Goal: Information Seeking & Learning: Learn about a topic

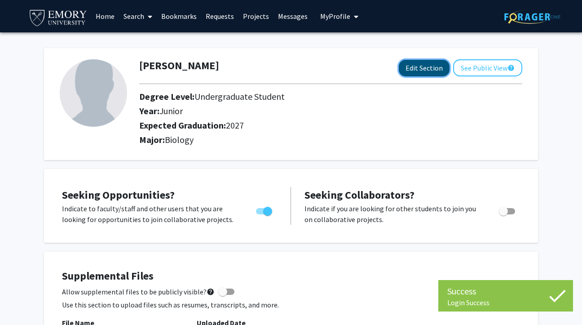
click at [426, 73] on button "Edit Section" at bounding box center [424, 68] width 51 height 17
select select "junior"
select select "2027"
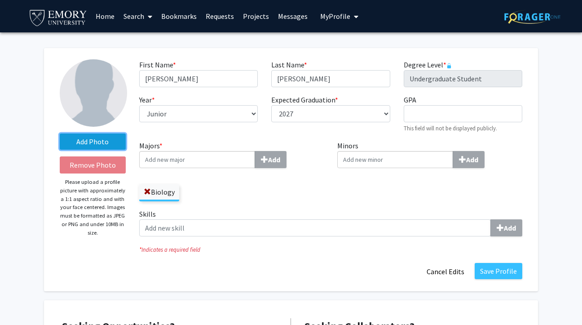
click at [113, 144] on label "Add Photo" at bounding box center [93, 141] width 66 height 16
click at [0, 0] on input "Add Photo" at bounding box center [0, 0] width 0 height 0
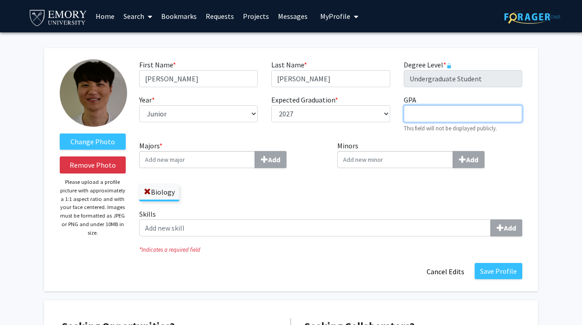
click at [430, 111] on input "GPA required" at bounding box center [463, 113] width 119 height 17
type input "3.83"
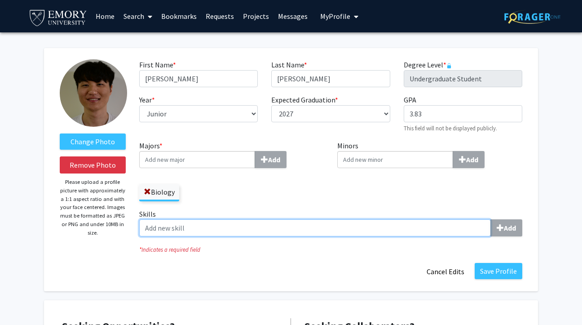
click at [222, 232] on input "Skills Add" at bounding box center [314, 227] width 351 height 17
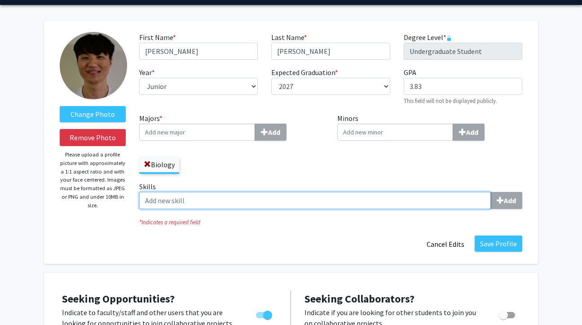
scroll to position [18, 0]
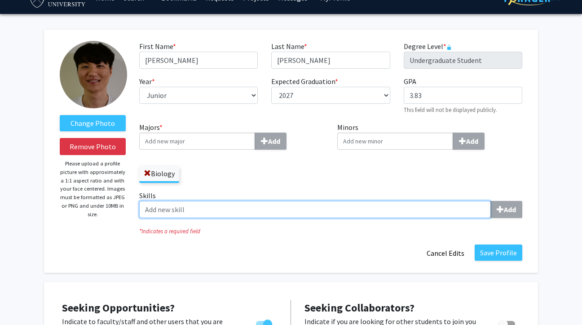
click at [366, 211] on input "Skills Add" at bounding box center [314, 209] width 351 height 17
type input "c"
type input "PCR"
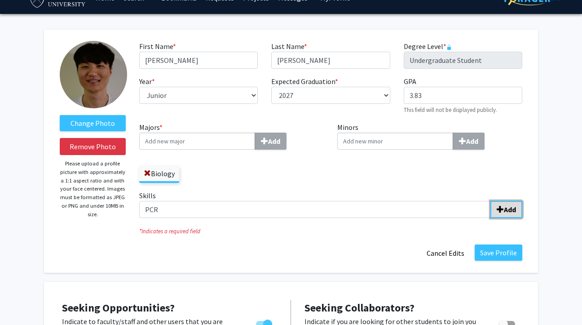
click at [510, 209] on b "Add" at bounding box center [510, 209] width 12 height 9
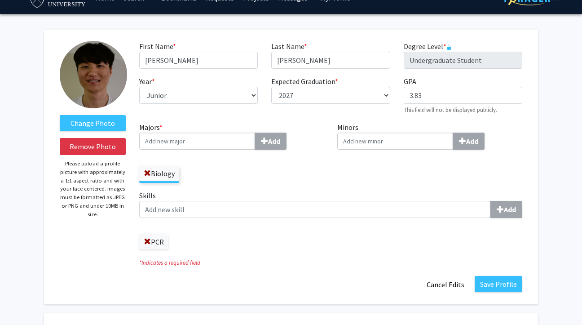
click at [307, 218] on div "Skills Add PCR" at bounding box center [330, 219] width 383 height 59
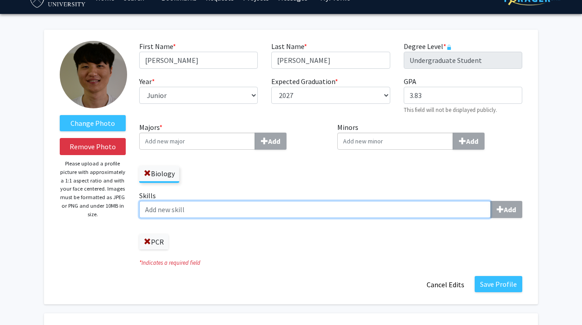
click at [306, 209] on input "Skills Add" at bounding box center [314, 209] width 351 height 17
type input "[MEDICAL_DATA] Analysis"
click at [306, 209] on input "Skills Add" at bounding box center [314, 209] width 351 height 17
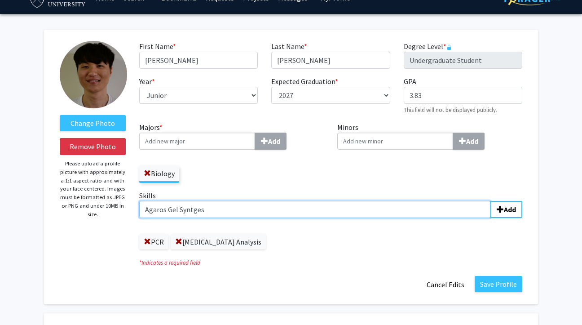
click at [167, 211] on input "Agaros Gel Syntges" at bounding box center [314, 209] width 351 height 17
click at [213, 211] on input "Agarose Gel Syntges" at bounding box center [314, 209] width 351 height 17
type input "Agarose Gel Synthesis"
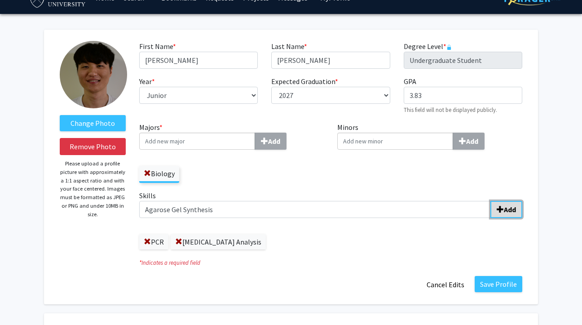
click at [510, 210] on b "Add" at bounding box center [510, 209] width 12 height 9
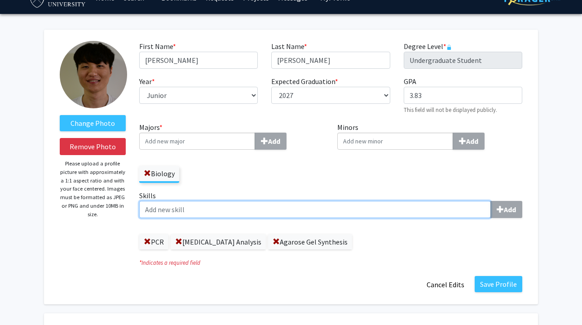
click at [312, 201] on input "Skills Add" at bounding box center [314, 209] width 351 height 17
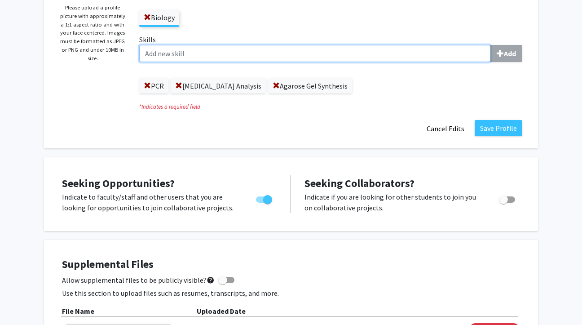
scroll to position [173, 0]
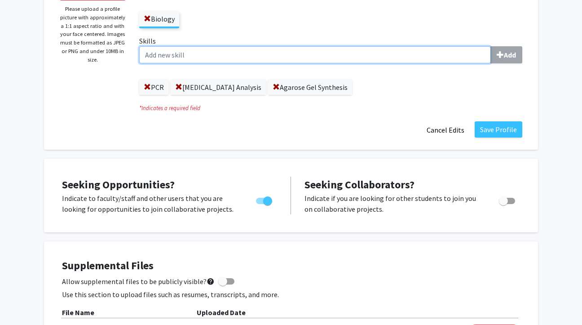
click at [329, 59] on input "Skills Add" at bounding box center [314, 54] width 351 height 17
type input "Excel Management"
type input "CRISPR-Cas9 Genome Editing"
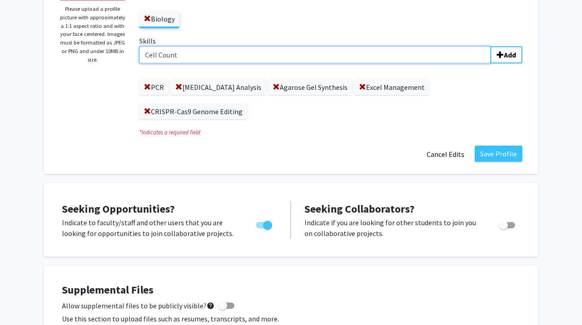
type input "Cell Count"
type input "H"
type input "Java"
type input "Processing"
type input "[DEMOGRAPHIC_DATA]"
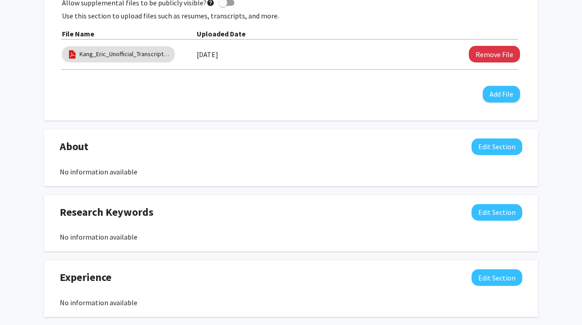
scroll to position [599, 0]
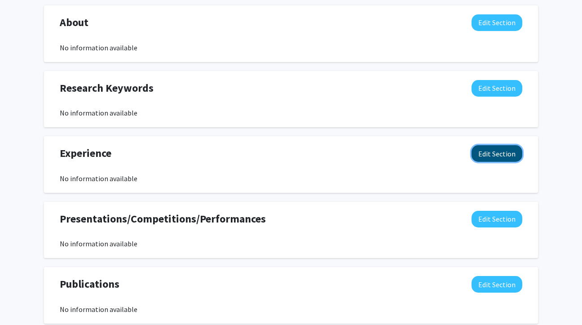
click at [499, 155] on button "Edit Section" at bounding box center [496, 153] width 51 height 17
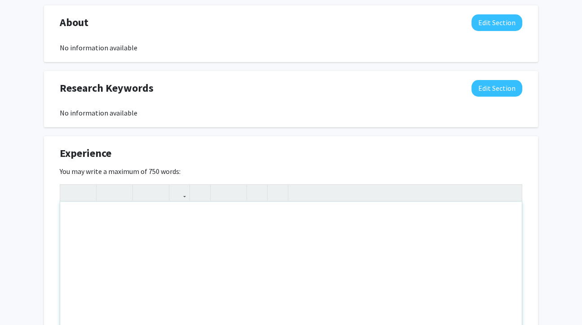
scroll to position [706, 0]
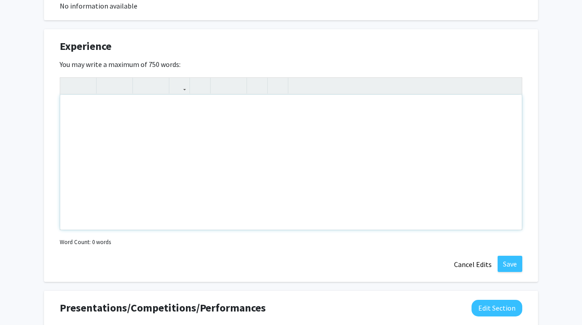
click at [237, 129] on div "Note to users with screen readers: Please deactivate our accessibility plugin f…" at bounding box center [290, 162] width 461 height 135
paste div "Note to users with screen readers: Please deactivate our accessibility plugin f…"
type textarea "<br><p>I have been working as an undergraduate researcher for about a year at […"
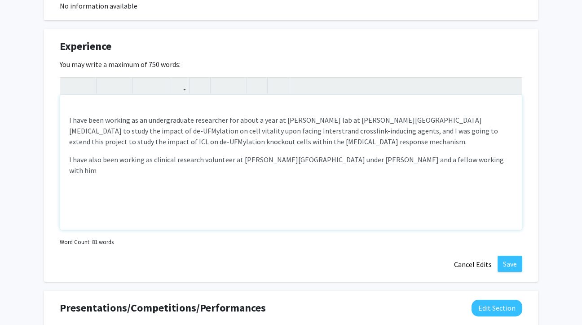
click at [176, 173] on div "I have been working as an undergraduate researcher for about a year at [PERSON_…" at bounding box center [290, 162] width 461 height 135
click at [485, 162] on p "I have also been working as a clinical research volunteer at [PERSON_NAME][GEOG…" at bounding box center [290, 165] width 443 height 22
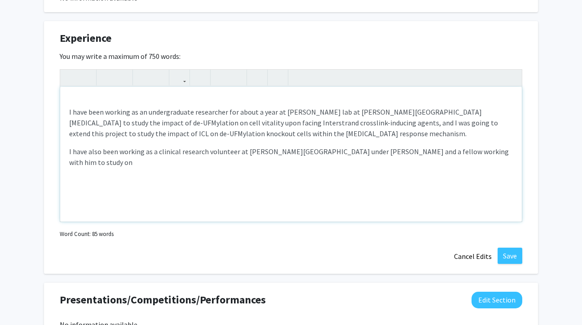
scroll to position [709, 0]
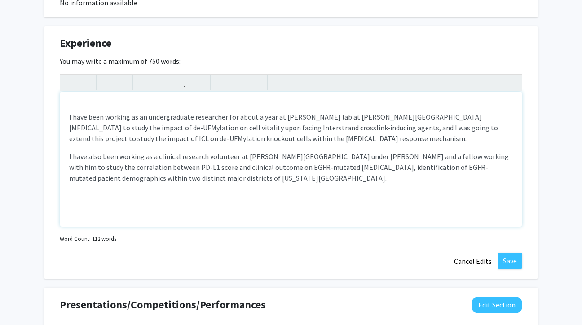
click at [324, 172] on p "I have also been working as a clinical research volunteer at [PERSON_NAME][GEOG…" at bounding box center [290, 167] width 443 height 32
click at [290, 182] on p "I have also been working as a clinical research volunteer at [PERSON_NAME][GEOG…" at bounding box center [290, 167] width 443 height 32
click at [124, 189] on p "I have also been working as a clinical research volunteer at [PERSON_NAME][GEOG…" at bounding box center [290, 172] width 443 height 43
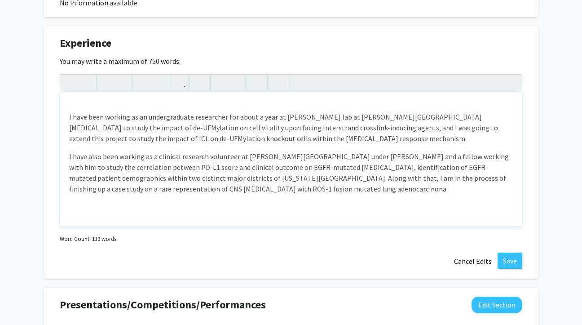
click at [284, 201] on div "I have been working as an undergraduate researcher for about a year at [PERSON_…" at bounding box center [290, 159] width 461 height 135
click at [338, 186] on p "I have also been working as a clinical research volunteer at [PERSON_NAME][GEOG…" at bounding box center [290, 172] width 443 height 43
click at [393, 204] on div "I have been working as an undergraduate researcher for about a year at [PERSON_…" at bounding box center [290, 159] width 461 height 135
click at [483, 199] on div "I have been working as an undergraduate researcher for about a year at [PERSON_…" at bounding box center [290, 159] width 461 height 135
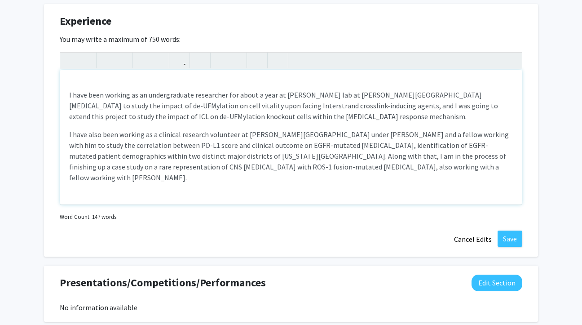
scroll to position [732, 0]
type textarea "<br><p>I have been working as an undergraduate researcher for about a year at […"
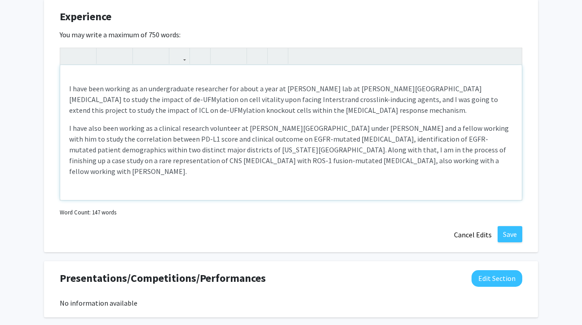
scroll to position [0, 0]
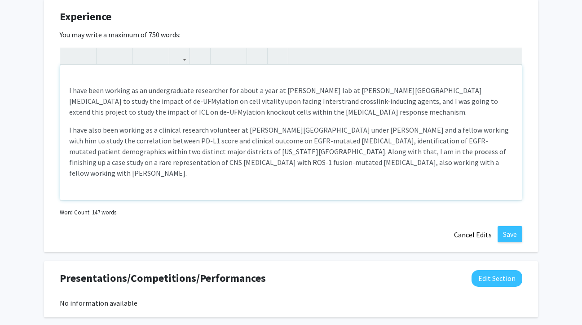
click at [296, 115] on p "I have been working as an undergraduate researcher for about a year at [PERSON_…" at bounding box center [290, 101] width 443 height 32
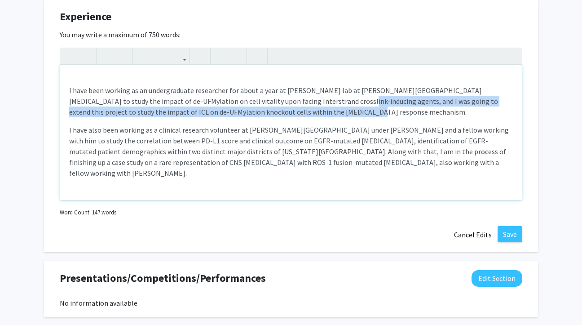
drag, startPoint x: 294, startPoint y: 107, endPoint x: 294, endPoint y: 100, distance: 7.2
click at [294, 100] on p "I have been working as an undergraduate researcher for about a year at [PERSON_…" at bounding box center [290, 101] width 443 height 32
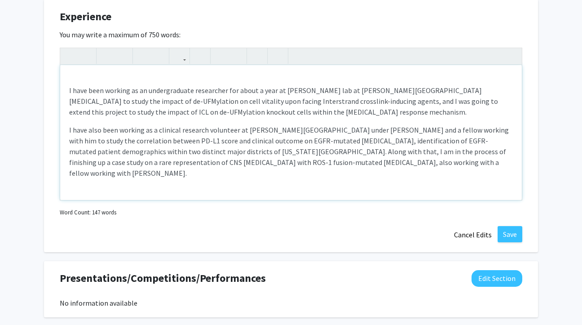
click at [301, 100] on p "I have been working as an undergraduate researcher for about a year at [PERSON_…" at bounding box center [290, 101] width 443 height 32
click at [294, 100] on p "I have been working as an undergraduate researcher for about a year at [PERSON_…" at bounding box center [290, 101] width 443 height 32
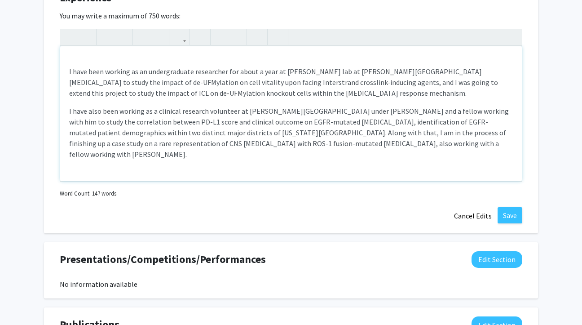
scroll to position [1, 0]
click at [486, 141] on p "I have also been working as a clinical research volunteer at [PERSON_NAME][GEOG…" at bounding box center [290, 132] width 443 height 54
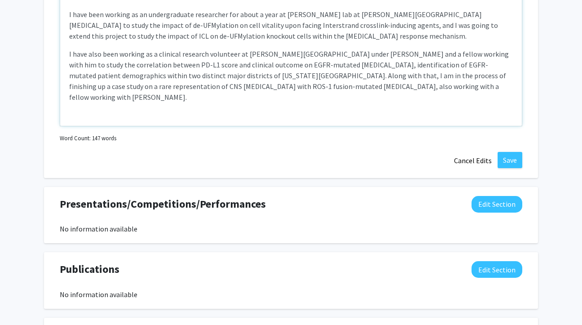
scroll to position [838, 0]
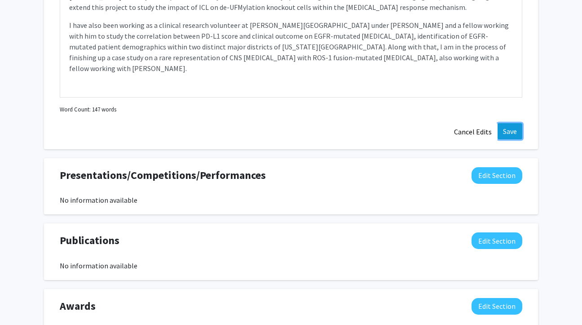
click at [507, 133] on button "Save" at bounding box center [509, 131] width 25 height 16
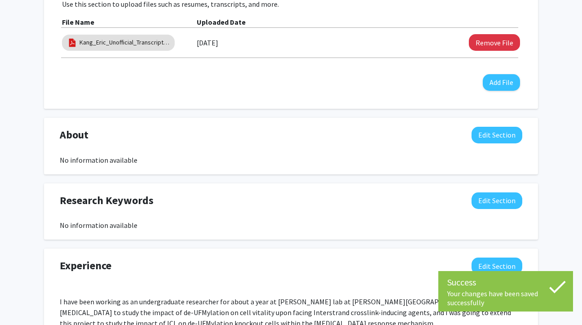
scroll to position [503, 0]
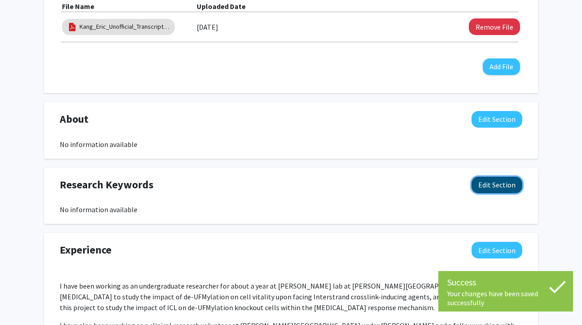
click at [486, 186] on button "Edit Section" at bounding box center [496, 184] width 51 height 17
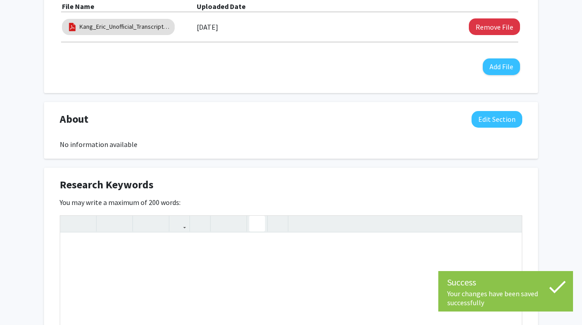
scroll to position [562, 0]
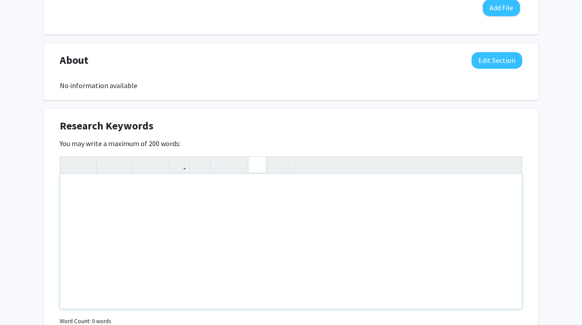
click at [257, 215] on div "Note to users with screen readers: Please deactivate our accessibility plugin f…" at bounding box center [290, 241] width 461 height 135
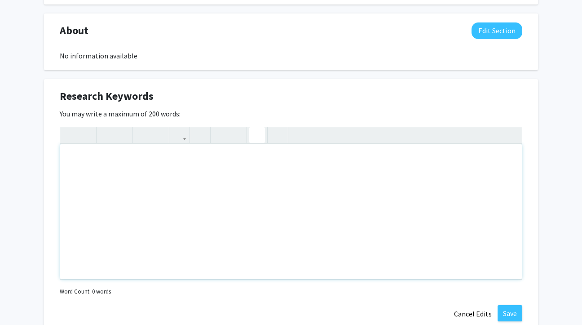
scroll to position [588, 0]
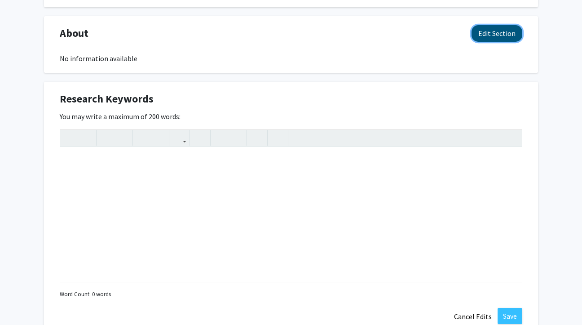
click at [505, 32] on button "Edit Section" at bounding box center [496, 33] width 51 height 17
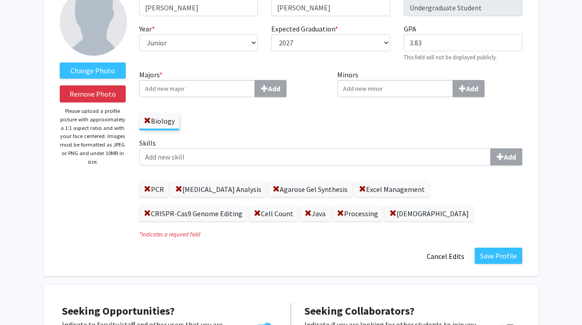
scroll to position [80, 0]
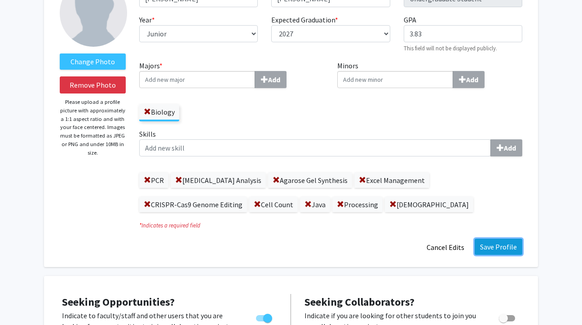
click at [507, 244] on button "Save Profile" at bounding box center [498, 246] width 48 height 16
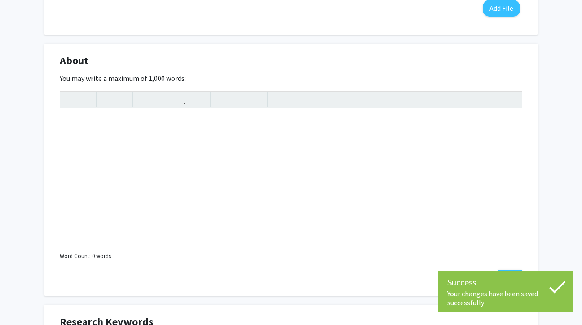
scroll to position [412, 0]
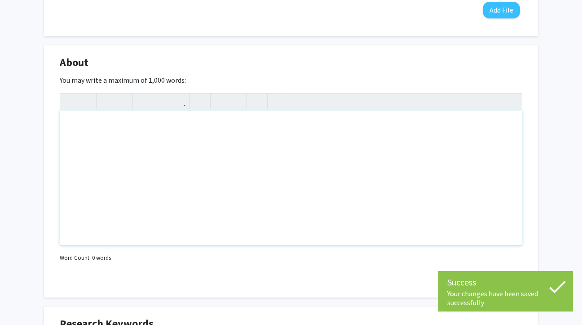
click at [313, 188] on div "Note to users with screen readers: Please deactivate our accessibility plugin f…" at bounding box center [290, 177] width 461 height 135
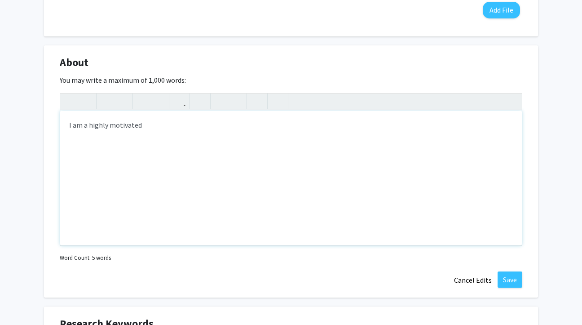
type textarea "I am a highly motivated&nbsp;"
click at [480, 283] on button "Cancel Edits" at bounding box center [472, 279] width 49 height 17
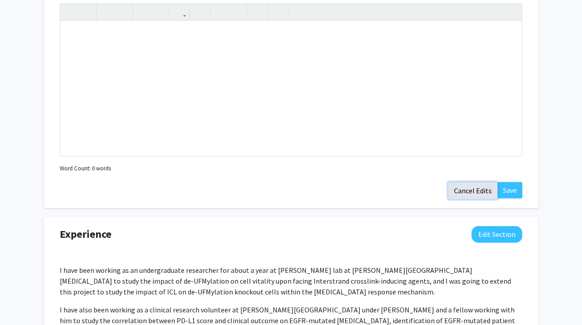
click at [466, 190] on button "Cancel Edits" at bounding box center [472, 190] width 49 height 17
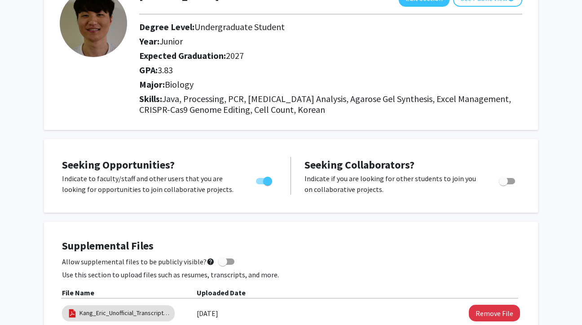
scroll to position [0, 0]
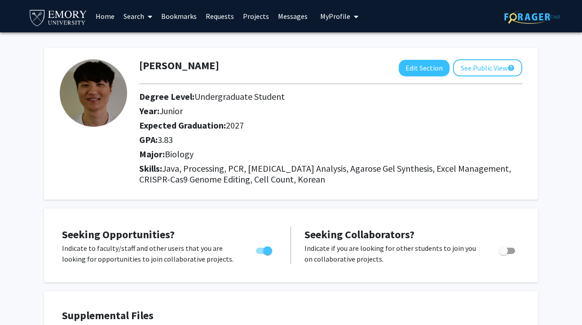
click at [136, 21] on link "Search" at bounding box center [138, 15] width 38 height 31
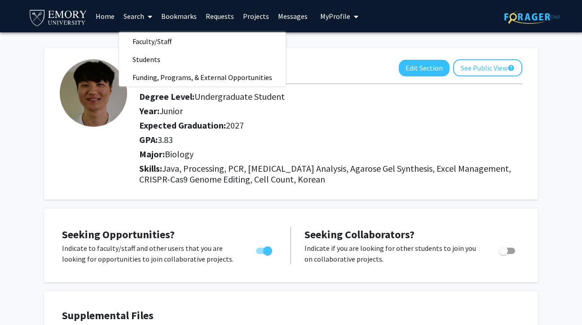
click at [107, 15] on link "Home" at bounding box center [105, 15] width 28 height 31
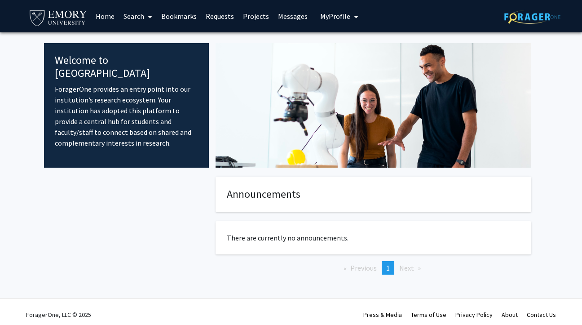
click at [127, 13] on link "Search" at bounding box center [138, 15] width 38 height 31
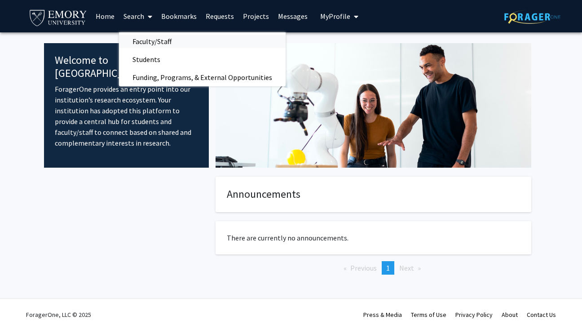
click at [149, 36] on span "Faculty/Staff" at bounding box center [152, 41] width 66 height 18
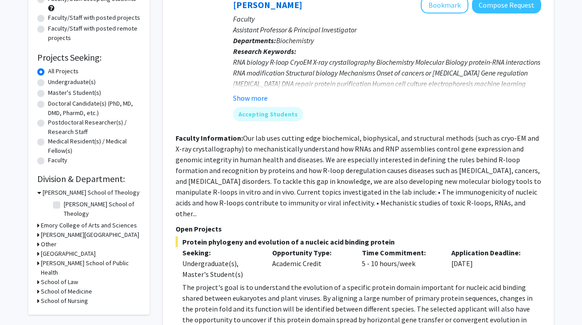
scroll to position [102, 0]
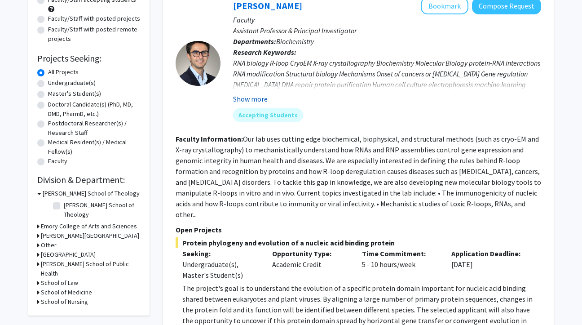
click at [252, 100] on button "Show more" at bounding box center [250, 98] width 35 height 11
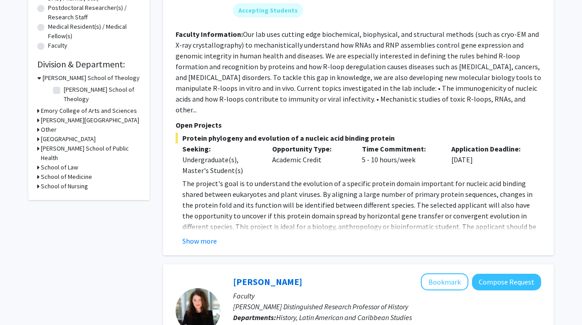
scroll to position [219, 0]
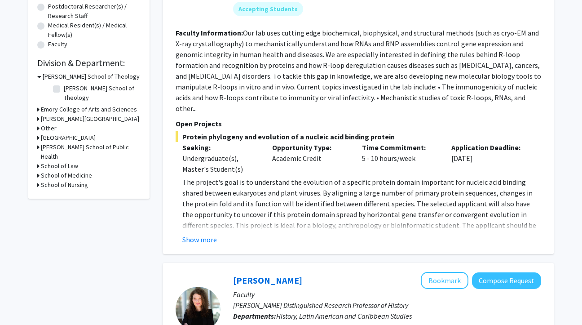
click at [208, 235] on div "[PERSON_NAME] Bookmark Compose Request Faculty Assistant Professor & Principal …" at bounding box center [358, 63] width 391 height 382
click at [206, 234] on button "Show more" at bounding box center [199, 239] width 35 height 11
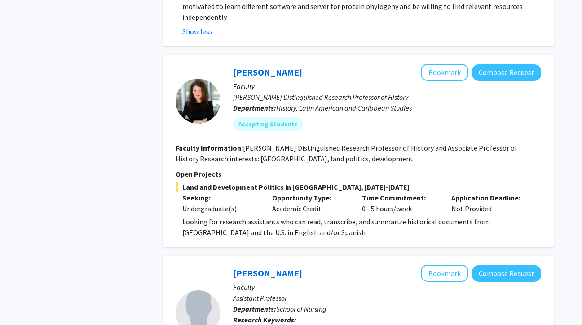
scroll to position [444, 0]
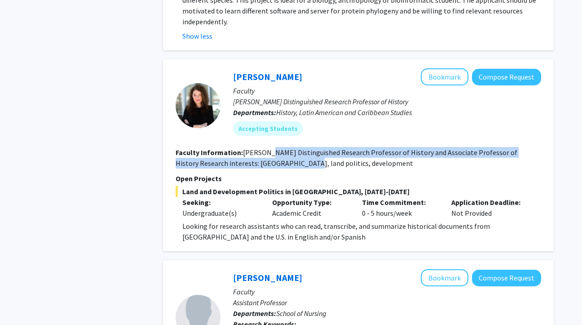
drag, startPoint x: 268, startPoint y: 129, endPoint x: 268, endPoint y: 140, distance: 10.3
click at [268, 148] on fg-read-more "[PERSON_NAME] Distinguished Research Professor of History and Associate Profess…" at bounding box center [347, 158] width 342 height 20
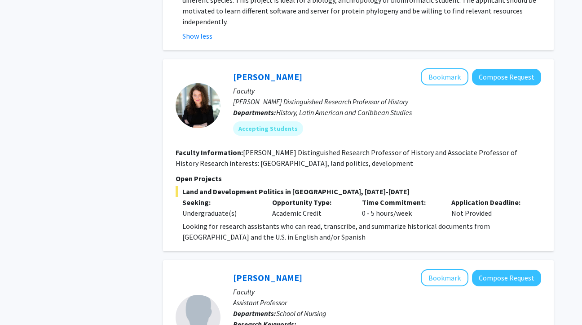
scroll to position [438, 0]
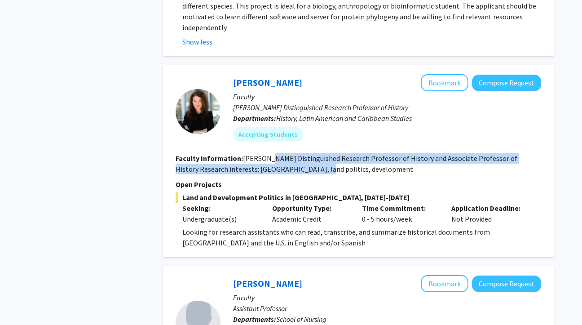
drag, startPoint x: 268, startPoint y: 137, endPoint x: 281, endPoint y: 148, distance: 17.5
click at [281, 154] on fg-read-more "[PERSON_NAME] Distinguished Research Professor of History and Associate Profess…" at bounding box center [347, 164] width 342 height 20
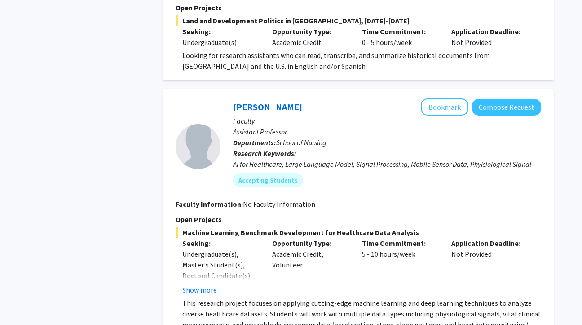
scroll to position [614, 0]
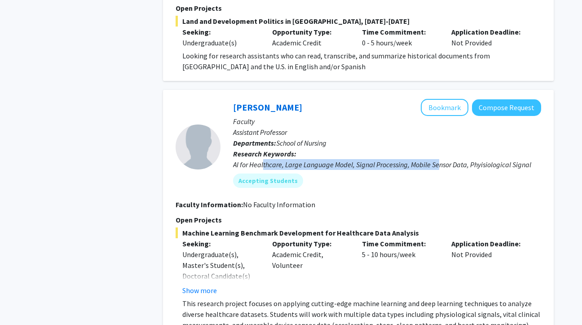
drag, startPoint x: 263, startPoint y: 143, endPoint x: 438, endPoint y: 143, distance: 174.2
click at [438, 159] on div "AI for Healthcare, Large Language Model, Signal Processing, Mobile Sensor Data,…" at bounding box center [387, 164] width 308 height 11
drag, startPoint x: 438, startPoint y: 143, endPoint x: 285, endPoint y: 147, distance: 152.2
click at [285, 159] on div "AI for Healthcare, Large Language Model, Signal Processing, Mobile Sensor Data,…" at bounding box center [387, 164] width 308 height 11
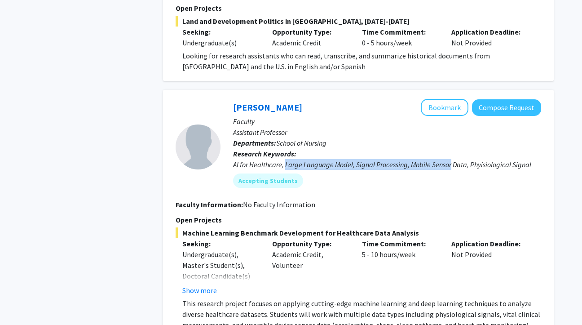
click at [285, 159] on div "AI for Healthcare, Large Language Model, Signal Processing, Mobile Sensor Data,…" at bounding box center [387, 164] width 308 height 11
drag, startPoint x: 285, startPoint y: 147, endPoint x: 417, endPoint y: 147, distance: 132.0
click at [417, 159] on div "AI for Healthcare, Large Language Model, Signal Processing, Mobile Sensor Data,…" at bounding box center [387, 164] width 308 height 11
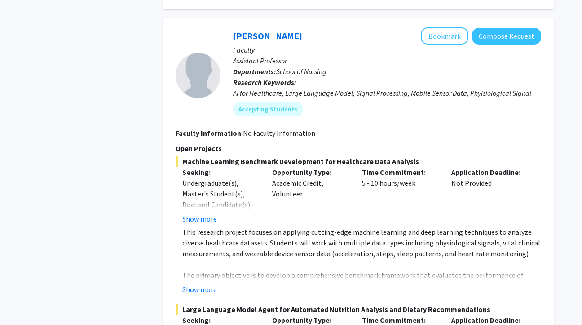
scroll to position [699, 0]
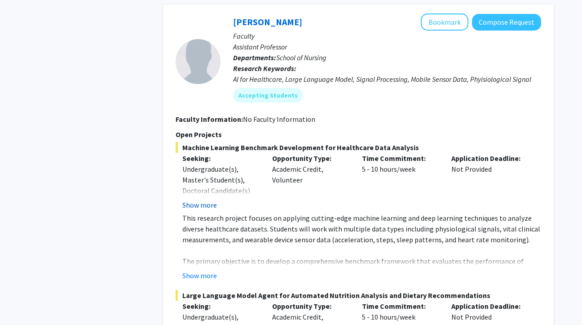
click at [212, 199] on button "Show more" at bounding box center [199, 204] width 35 height 11
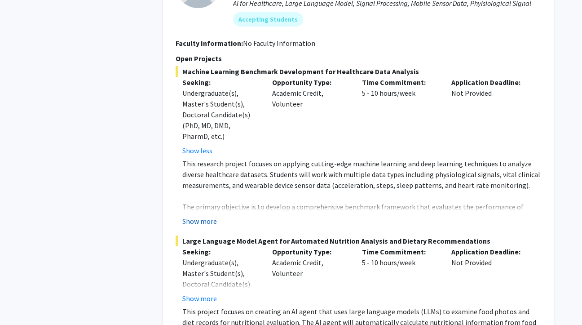
click at [208, 215] on button "Show more" at bounding box center [199, 220] width 35 height 11
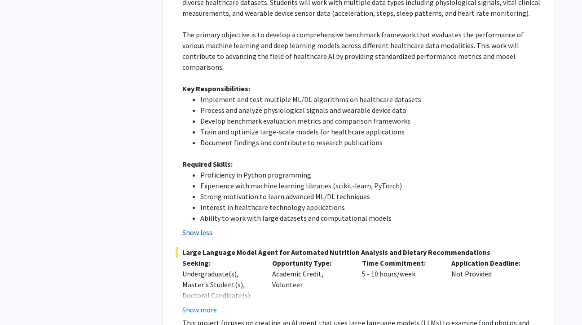
scroll to position [948, 0]
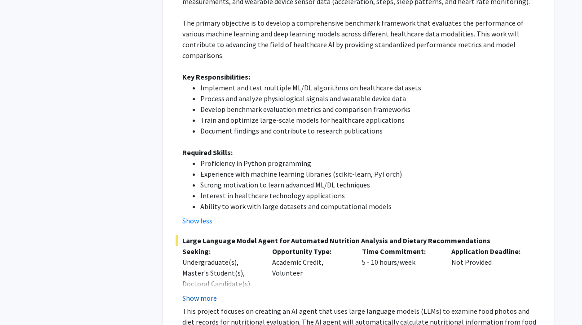
click at [195, 292] on button "Show more" at bounding box center [199, 297] width 35 height 11
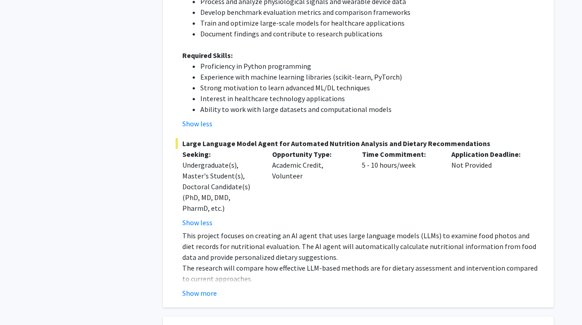
scroll to position [1056, 0]
click at [209, 287] on button "Show more" at bounding box center [199, 292] width 35 height 11
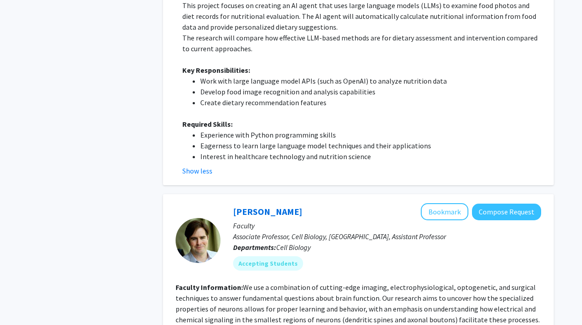
scroll to position [1284, 0]
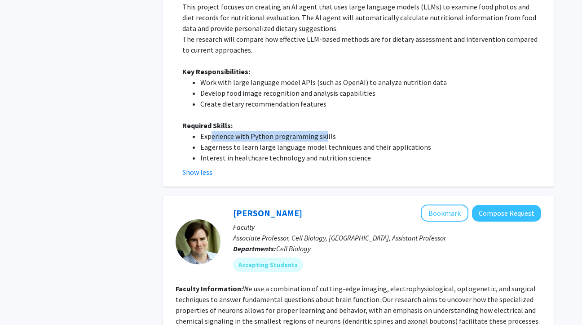
drag, startPoint x: 211, startPoint y: 103, endPoint x: 323, endPoint y: 99, distance: 111.4
click at [322, 131] on li "Experience with Python programming skills" at bounding box center [370, 136] width 341 height 11
click at [323, 131] on li "Experience with Python programming skills" at bounding box center [370, 136] width 341 height 11
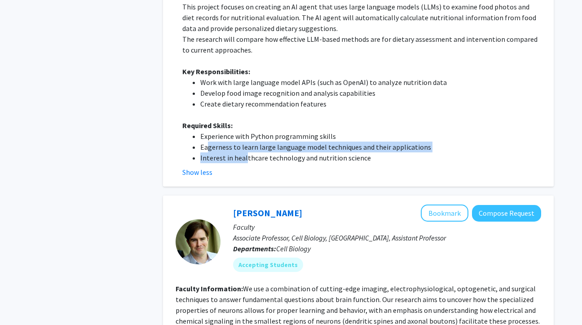
drag, startPoint x: 206, startPoint y: 113, endPoint x: 245, endPoint y: 123, distance: 40.4
click at [245, 131] on ul "Experience with Python programming skills Eagerness to learn large language mod…" at bounding box center [361, 147] width 359 height 32
click at [245, 152] on li "Interest in healthcare technology and nutrition science" at bounding box center [370, 157] width 341 height 11
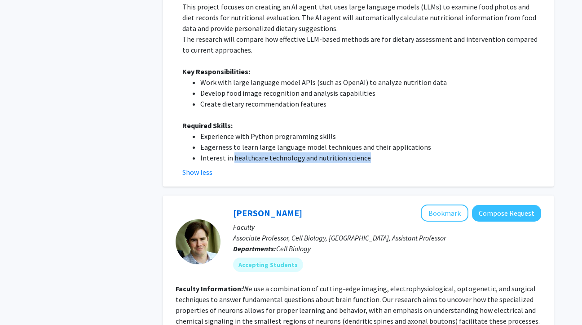
drag, startPoint x: 245, startPoint y: 123, endPoint x: 366, endPoint y: 123, distance: 120.7
click at [366, 152] on li "Interest in healthcare technology and nutrition science" at bounding box center [370, 157] width 341 height 11
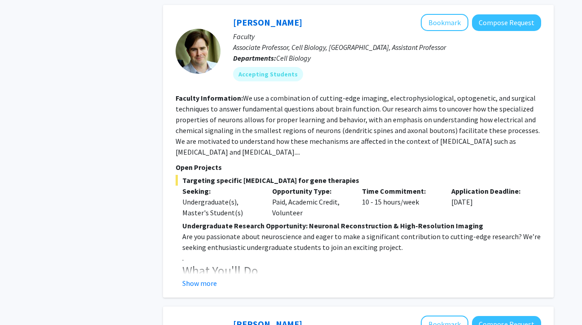
scroll to position [1486, 0]
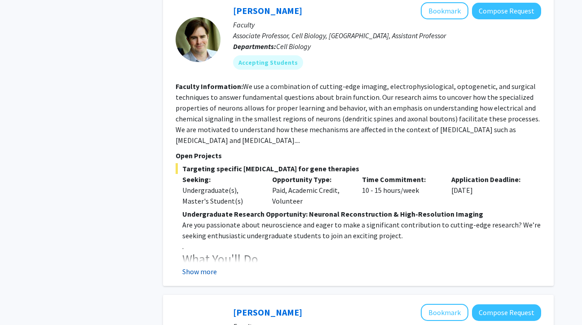
click at [211, 266] on button "Show more" at bounding box center [199, 271] width 35 height 11
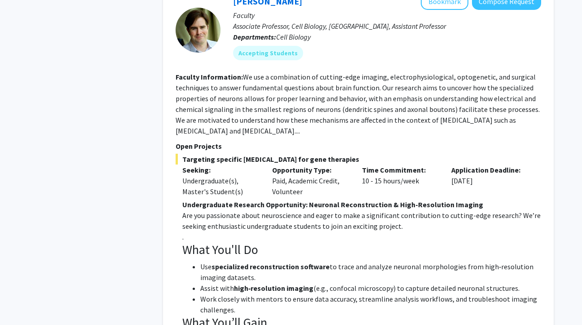
scroll to position [1495, 0]
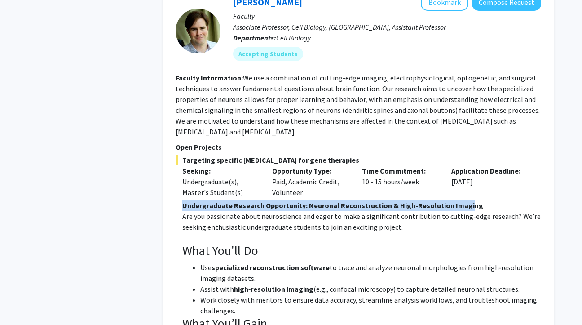
drag, startPoint x: 183, startPoint y: 176, endPoint x: 466, endPoint y: 170, distance: 283.3
click at [466, 201] on strong "Undergraduate Research Opportunity: Neuronal Reconstruction & High-Resolution I…" at bounding box center [332, 205] width 301 height 9
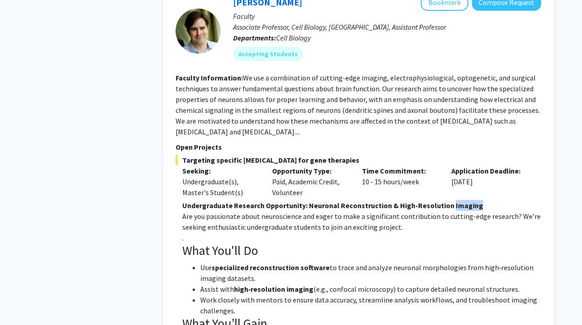
click at [466, 201] on strong "Undergraduate Research Opportunity: Neuronal Reconstruction & High-Resolution I…" at bounding box center [332, 205] width 301 height 9
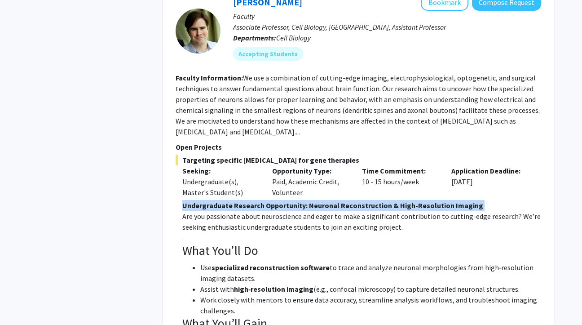
drag, startPoint x: 466, startPoint y: 170, endPoint x: 347, endPoint y: 169, distance: 118.9
click at [347, 201] on strong "Undergraduate Research Opportunity: Neuronal Reconstruction & High-Resolution I…" at bounding box center [332, 205] width 301 height 9
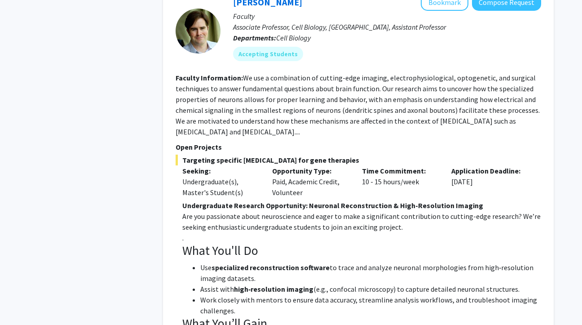
drag, startPoint x: 338, startPoint y: 169, endPoint x: 468, endPoint y: 169, distance: 130.6
click at [468, 201] on strong "Undergraduate Research Opportunity: Neuronal Reconstruction & High-Resolution I…" at bounding box center [332, 205] width 301 height 9
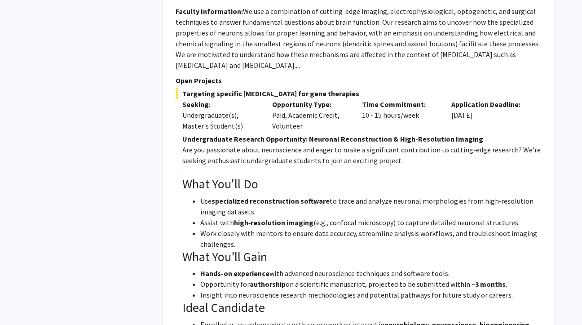
scroll to position [1562, 0]
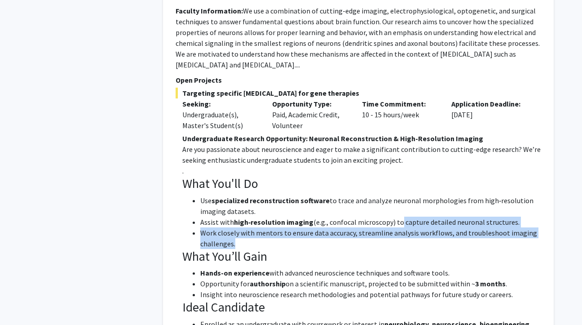
drag, startPoint x: 244, startPoint y: 206, endPoint x: 394, endPoint y: 184, distance: 151.5
click at [394, 195] on ul "Use specialized reconstruction software to trace and analyze neuronal morpholog…" at bounding box center [361, 222] width 359 height 54
click at [394, 216] on li "Assist with high‐resolution imaging (e.g., confocal microscopy) to capture deta…" at bounding box center [370, 221] width 341 height 11
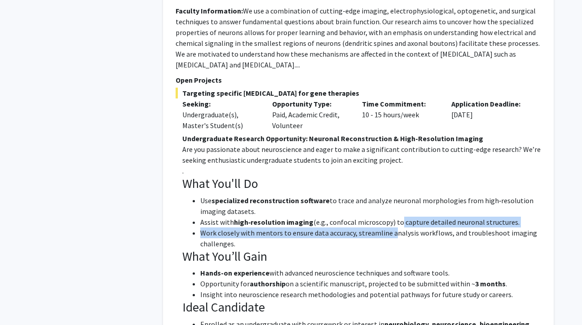
drag, startPoint x: 394, startPoint y: 189, endPoint x: 392, endPoint y: 202, distance: 12.3
click at [392, 202] on ul "Use specialized reconstruction software to trace and analyze neuronal morpholog…" at bounding box center [361, 222] width 359 height 54
click at [392, 227] on li "Work closely with mentors to ensure data accuracy, streamline analysis workflow…" at bounding box center [370, 238] width 341 height 22
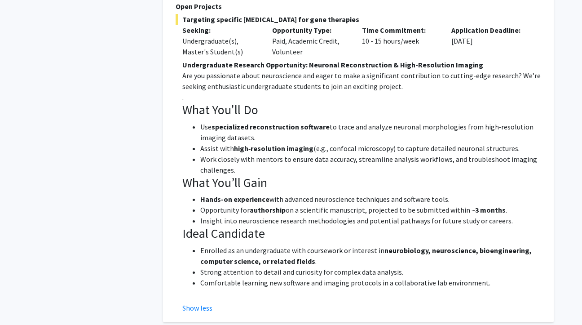
scroll to position [1653, 0]
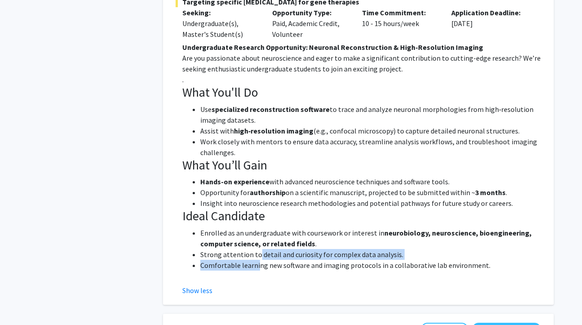
drag, startPoint x: 257, startPoint y: 221, endPoint x: 257, endPoint y: 227, distance: 5.4
click at [257, 227] on ul "Enrolled as an undergraduate with coursework or interest in neurobiology, neuro…" at bounding box center [361, 248] width 359 height 43
click at [257, 259] on li "Comfortable learning new software and imaging protocols in a collaborative lab …" at bounding box center [370, 264] width 341 height 11
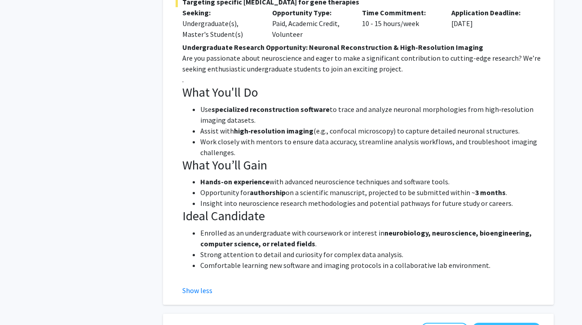
drag, startPoint x: 275, startPoint y: 235, endPoint x: 275, endPoint y: 221, distance: 13.9
click at [275, 227] on ul "Enrolled as an undergraduate with coursework or interest in neurobiology, neuro…" at bounding box center [361, 248] width 359 height 43
click at [275, 249] on li "Strong attention to detail and curiosity for complex data analysis." at bounding box center [370, 254] width 341 height 11
drag, startPoint x: 235, startPoint y: 232, endPoint x: 391, endPoint y: 231, distance: 155.3
click at [391, 259] on li "Comfortable learning new software and imaging protocols in a collaborative lab …" at bounding box center [370, 264] width 341 height 11
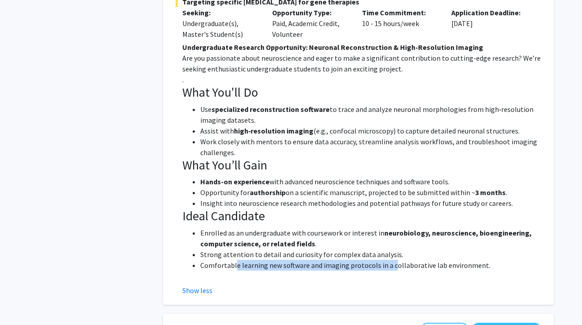
click at [391, 259] on li "Comfortable learning new software and imaging protocols in a collaborative lab …" at bounding box center [370, 264] width 341 height 11
drag, startPoint x: 391, startPoint y: 231, endPoint x: 211, endPoint y: 231, distance: 180.0
click at [211, 259] on li "Comfortable learning new software and imaging protocols in a collaborative lab …" at bounding box center [370, 264] width 341 height 11
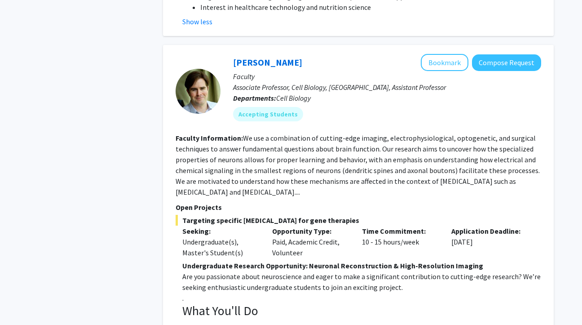
scroll to position [1409, 0]
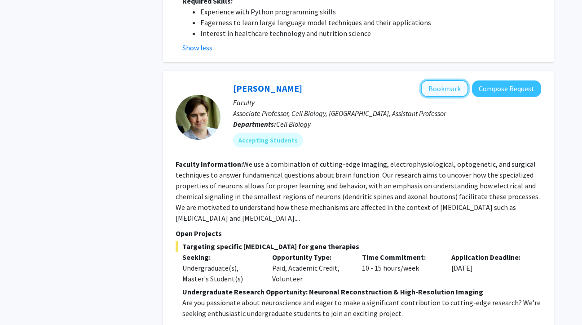
click at [441, 80] on button "Bookmark" at bounding box center [445, 88] width 48 height 17
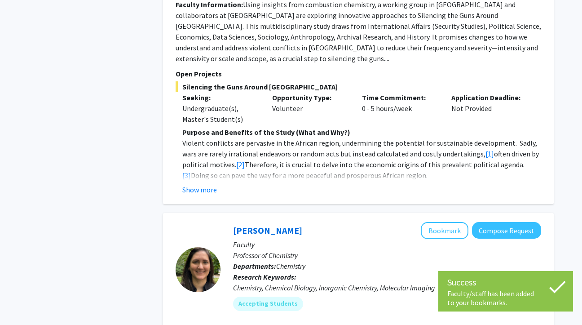
scroll to position [2238, 0]
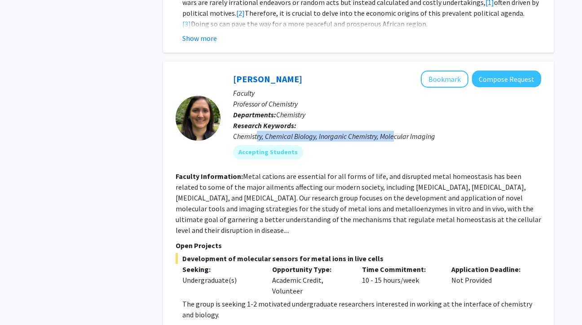
drag, startPoint x: 257, startPoint y: 96, endPoint x: 399, endPoint y: 95, distance: 142.3
click at [399, 131] on div "Chemistry, Chemical Biology, Inorganic Chemistry, Molecular Imaging" at bounding box center [387, 136] width 308 height 11
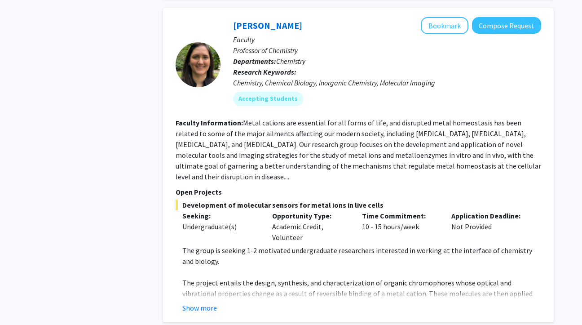
scroll to position [2294, 0]
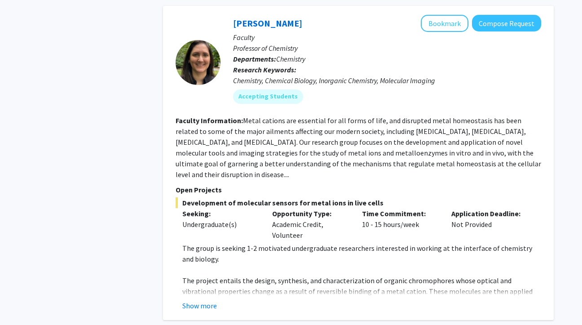
click at [207, 275] on p "The project entails the design, synthesis, and characterization of organic chro…" at bounding box center [361, 296] width 359 height 43
click at [205, 300] on button "Show more" at bounding box center [199, 305] width 35 height 11
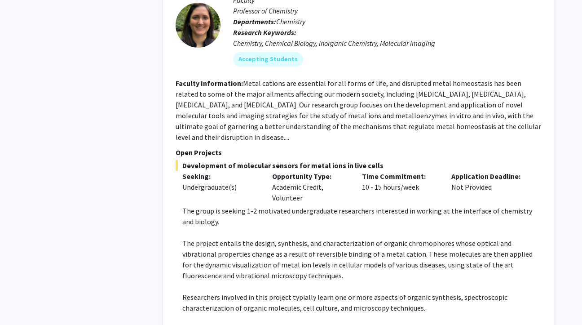
scroll to position [2337, 0]
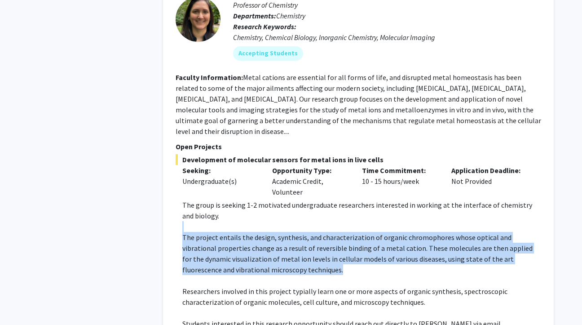
drag, startPoint x: 269, startPoint y: 156, endPoint x: 280, endPoint y: 213, distance: 57.9
click at [280, 213] on div "The group is seeking 1-2 motivated undergraduate researchers interested in work…" at bounding box center [361, 285] width 359 height 172
click at [280, 232] on p "The project entails the design, synthesis, and characterization of organic chro…" at bounding box center [361, 253] width 359 height 43
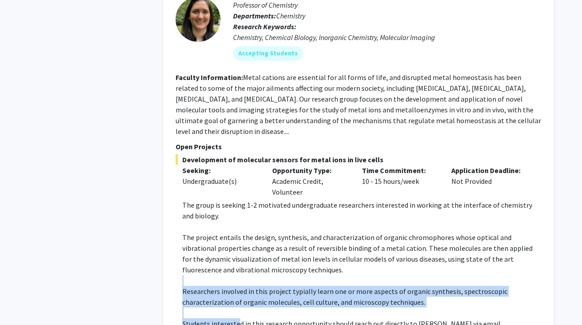
drag, startPoint x: 259, startPoint y: 213, endPoint x: 237, endPoint y: 272, distance: 63.2
click at [237, 271] on div "The group is seeking 1-2 motivated undergraduate researchers interested in work…" at bounding box center [361, 285] width 359 height 172
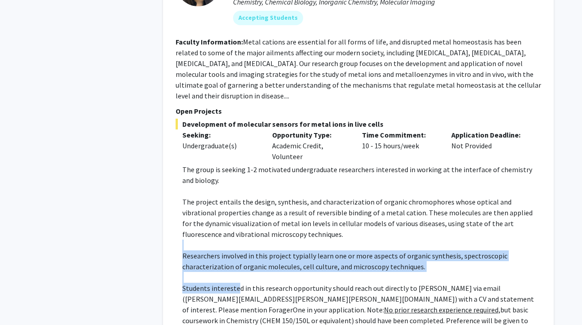
scroll to position [2373, 0]
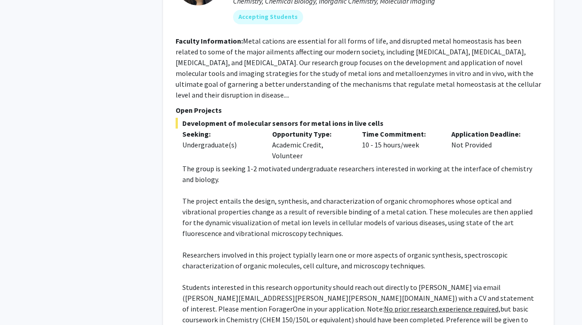
click at [296, 281] on p "Students interested in this research opportunity should reach out directly to […" at bounding box center [361, 308] width 359 height 54
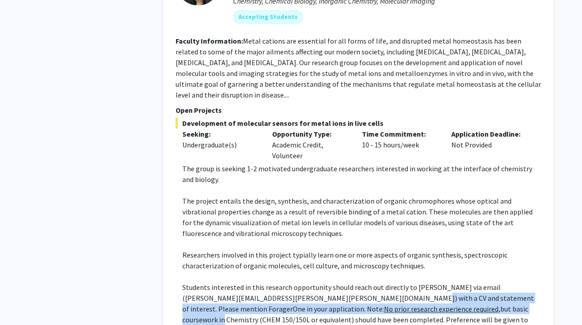
drag, startPoint x: 383, startPoint y: 242, endPoint x: 383, endPoint y: 255, distance: 12.1
click at [383, 281] on p "Students interested in this research opportunity should reach out directly to […" at bounding box center [361, 308] width 359 height 54
drag, startPoint x: 383, startPoint y: 248, endPoint x: 383, endPoint y: 257, distance: 9.0
click at [383, 281] on p "Students interested in this research opportunity should reach out directly to […" at bounding box center [361, 308] width 359 height 54
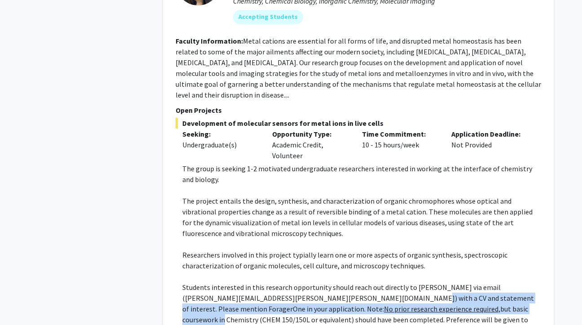
click at [383, 281] on p "Students interested in this research opportunity should reach out directly to […" at bounding box center [361, 308] width 359 height 54
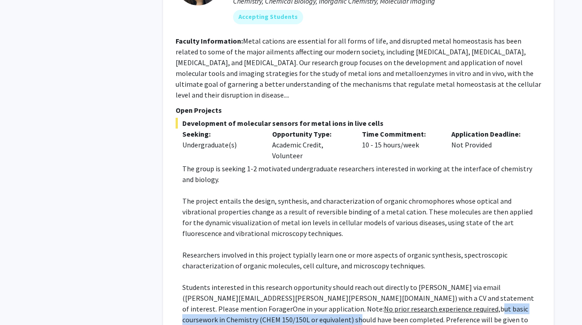
drag, startPoint x: 316, startPoint y: 255, endPoint x: 517, endPoint y: 250, distance: 200.7
click at [517, 281] on p "Students interested in this research opportunity should reach out directly to […" at bounding box center [361, 308] width 359 height 54
drag, startPoint x: 509, startPoint y: 263, endPoint x: 261, endPoint y: 265, distance: 248.2
click at [261, 281] on p "Students interested in this research opportunity should reach out directly to […" at bounding box center [361, 308] width 359 height 54
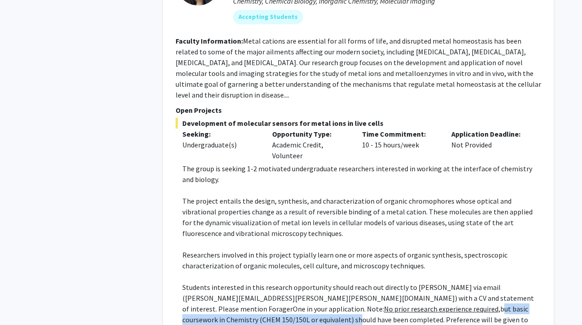
click at [261, 281] on p "Students interested in this research opportunity should reach out directly to […" at bounding box center [361, 308] width 359 height 54
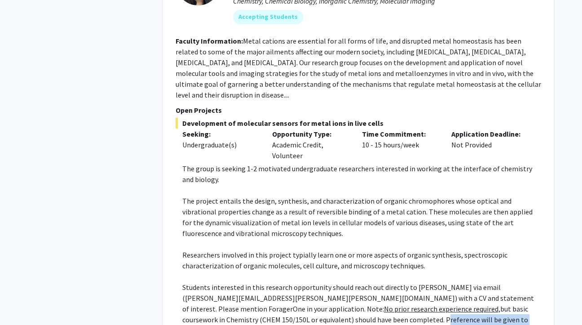
drag, startPoint x: 261, startPoint y: 265, endPoint x: 513, endPoint y: 265, distance: 251.4
click at [513, 281] on p "Students interested in this research opportunity should reach out directly to […" at bounding box center [361, 308] width 359 height 54
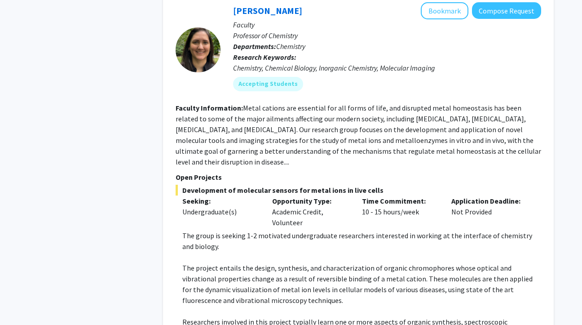
scroll to position [2295, 0]
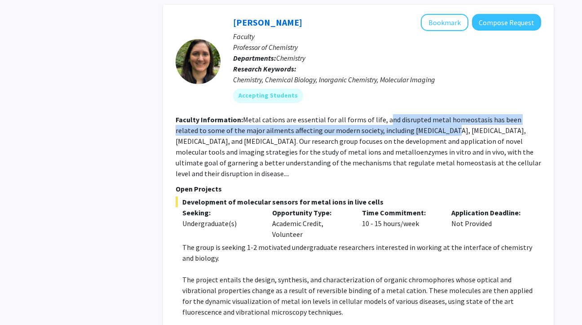
drag, startPoint x: 382, startPoint y: 75, endPoint x: 419, endPoint y: 90, distance: 39.7
click at [419, 115] on fg-read-more "Metal cations are essential for all forms of life, and disrupted metal homeosta…" at bounding box center [358, 146] width 365 height 63
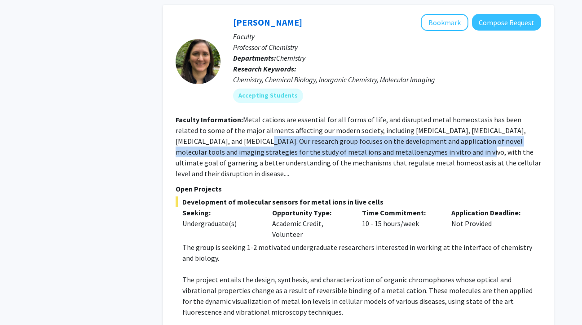
drag, startPoint x: 199, startPoint y: 100, endPoint x: 390, endPoint y: 109, distance: 191.0
click at [391, 115] on fg-read-more "Metal cations are essential for all forms of life, and disrupted metal homeosta…" at bounding box center [358, 146] width 365 height 63
click at [390, 115] on fg-read-more "Metal cations are essential for all forms of life, and disrupted metal homeosta…" at bounding box center [358, 146] width 365 height 63
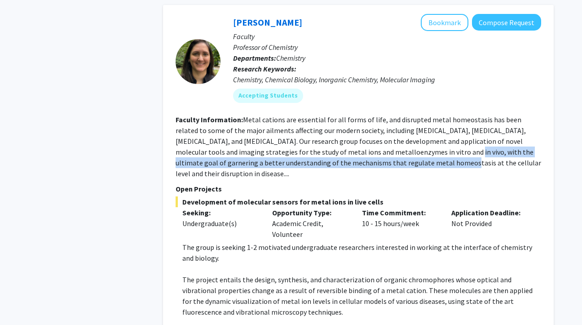
drag, startPoint x: 376, startPoint y: 109, endPoint x: 383, endPoint y: 117, distance: 10.5
click at [383, 117] on fg-read-more "Metal cations are essential for all forms of life, and disrupted metal homeosta…" at bounding box center [358, 146] width 365 height 63
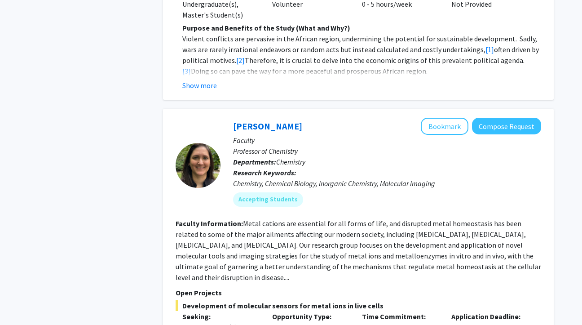
scroll to position [2188, 0]
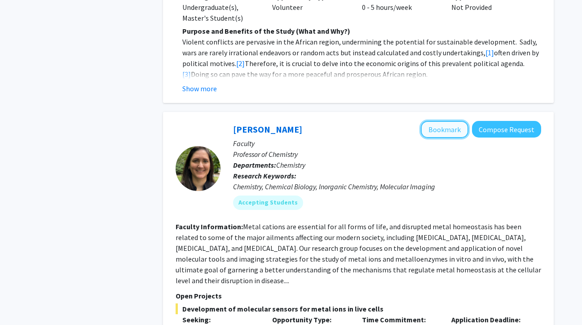
click at [448, 121] on button "Bookmark" at bounding box center [445, 129] width 48 height 17
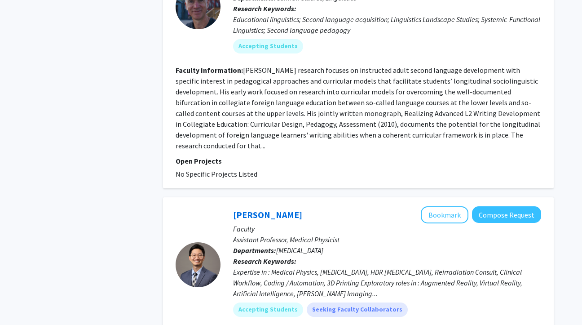
scroll to position [2848, 0]
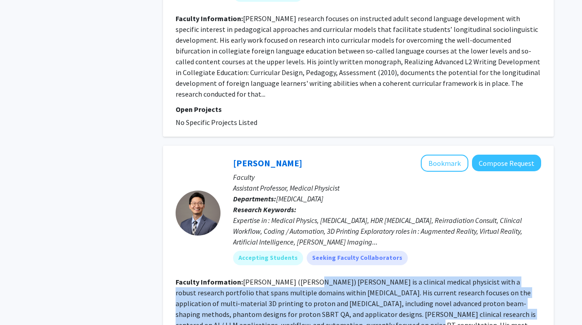
drag, startPoint x: 305, startPoint y: 218, endPoint x: 309, endPoint y: 256, distance: 37.9
click at [309, 277] on fg-read-more "[PERSON_NAME] ([PERSON_NAME]) [PERSON_NAME] is a clinical medical physicist wit…" at bounding box center [356, 314] width 360 height 74
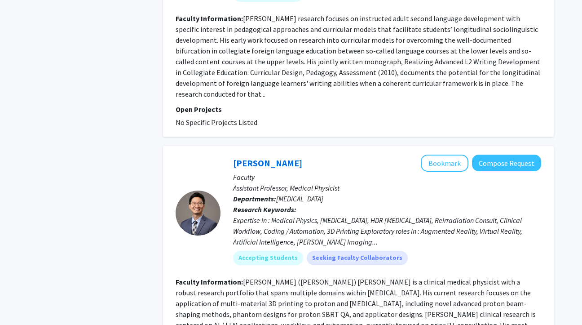
scroll to position [2863, 0]
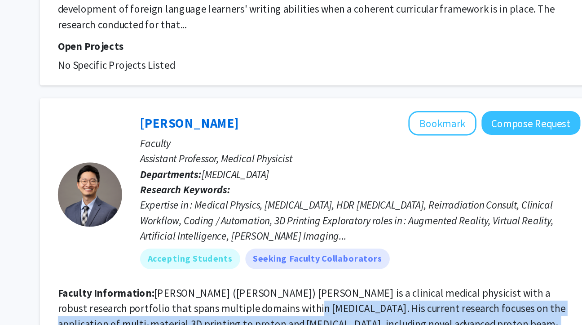
drag, startPoint x: 303, startPoint y: 213, endPoint x: 308, endPoint y: 242, distance: 30.0
click at [308, 262] on fg-read-more "[PERSON_NAME] ([PERSON_NAME]) [PERSON_NAME] is a clinical medical physicist wit…" at bounding box center [356, 299] width 360 height 74
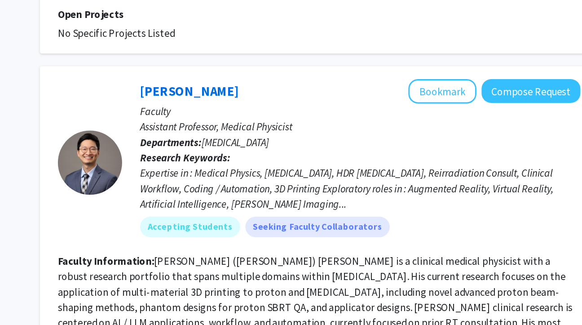
click at [352, 262] on fg-read-more "[PERSON_NAME] ([PERSON_NAME]) [PERSON_NAME] is a clinical medical physicist wit…" at bounding box center [356, 299] width 360 height 74
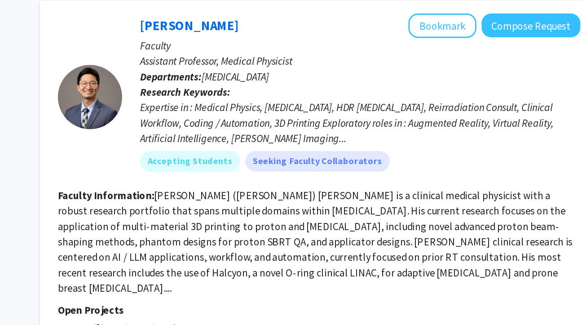
scroll to position [2895, 0]
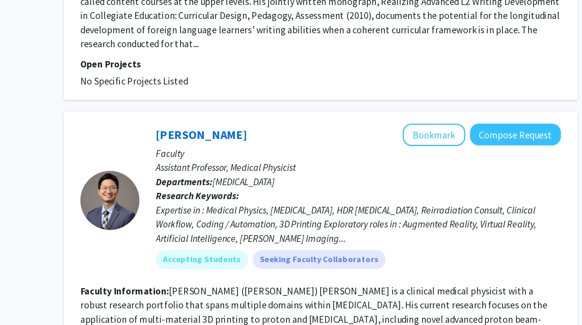
drag, startPoint x: 378, startPoint y: 221, endPoint x: 378, endPoint y: 210, distance: 11.2
click at [378, 229] on section "Faculty Information: [PERSON_NAME] ([PERSON_NAME]) [PERSON_NAME] is a clinical …" at bounding box center [358, 266] width 365 height 75
click at [378, 230] on fg-read-more "[PERSON_NAME] ([PERSON_NAME]) [PERSON_NAME] is a clinical medical physicist wit…" at bounding box center [356, 267] width 360 height 74
drag, startPoint x: 372, startPoint y: 223, endPoint x: 370, endPoint y: 216, distance: 6.7
click at [370, 229] on section "Faculty Information: [PERSON_NAME] ([PERSON_NAME]) [PERSON_NAME] is a clinical …" at bounding box center [358, 266] width 365 height 75
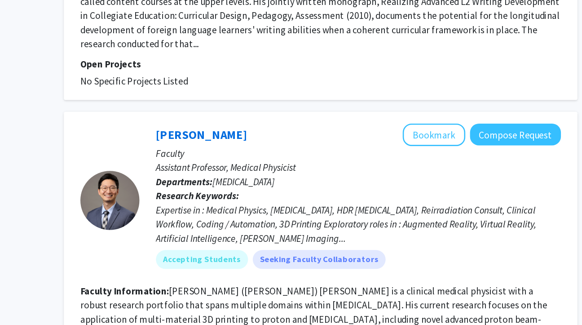
click at [370, 230] on fg-read-more "[PERSON_NAME] ([PERSON_NAME]) [PERSON_NAME] is a clinical medical physicist wit…" at bounding box center [356, 267] width 360 height 74
drag, startPoint x: 370, startPoint y: 228, endPoint x: 369, endPoint y: 202, distance: 25.6
click at [369, 229] on section "Faculty Information: [PERSON_NAME] ([PERSON_NAME]) [PERSON_NAME] is a clinical …" at bounding box center [358, 266] width 365 height 75
click at [369, 230] on fg-read-more "[PERSON_NAME] ([PERSON_NAME]) [PERSON_NAME] is a clinical medical physicist wit…" at bounding box center [356, 267] width 360 height 74
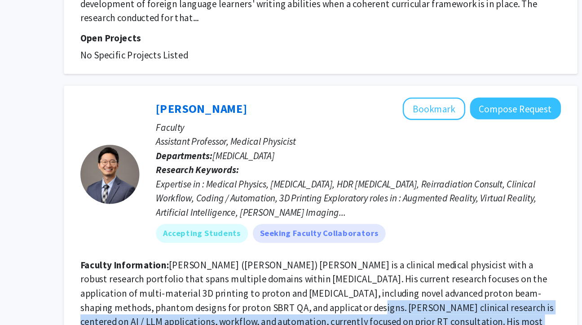
drag, startPoint x: 287, startPoint y: 202, endPoint x: 459, endPoint y: 210, distance: 172.1
click at [459, 230] on fg-read-more "[PERSON_NAME] ([PERSON_NAME]) [PERSON_NAME] is a clinical medical physicist wit…" at bounding box center [356, 267] width 360 height 74
drag, startPoint x: 303, startPoint y: 203, endPoint x: 303, endPoint y: 212, distance: 8.5
click at [303, 230] on fg-read-more "[PERSON_NAME] ([PERSON_NAME]) [PERSON_NAME] is a clinical medical physicist wit…" at bounding box center [356, 267] width 360 height 74
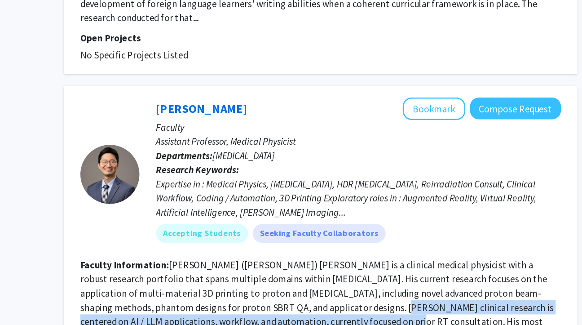
click at [303, 230] on fg-read-more "[PERSON_NAME] ([PERSON_NAME]) [PERSON_NAME] is a clinical medical physicist wit…" at bounding box center [356, 267] width 360 height 74
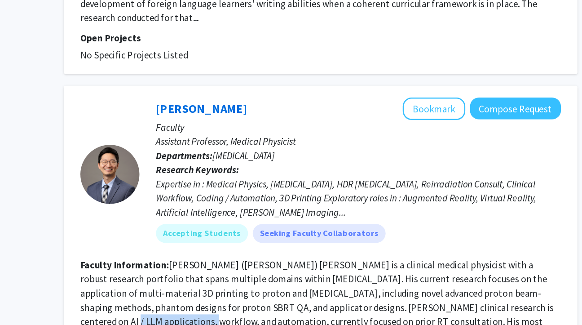
drag, startPoint x: 446, startPoint y: 202, endPoint x: 509, endPoint y: 201, distance: 63.3
click at [509, 230] on fg-read-more "[PERSON_NAME] ([PERSON_NAME]) [PERSON_NAME] is a clinical medical physicist wit…" at bounding box center [356, 267] width 360 height 74
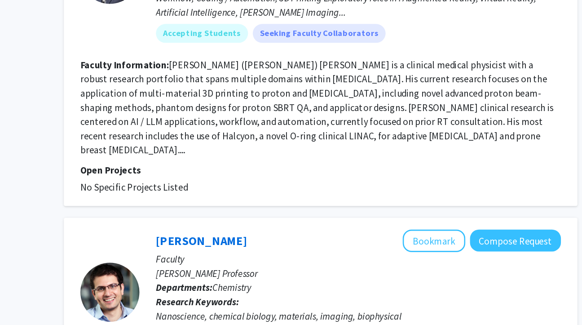
scroll to position [3026, 0]
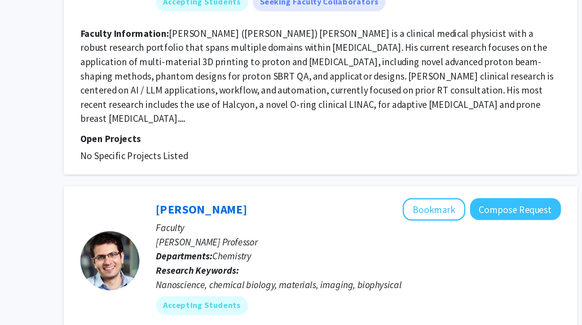
drag, startPoint x: 246, startPoint y: 260, endPoint x: 367, endPoint y: 260, distance: 121.2
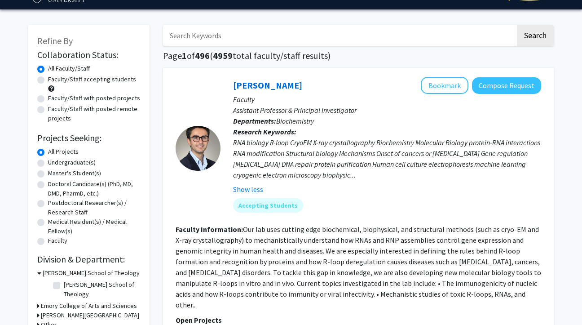
scroll to position [20, 0]
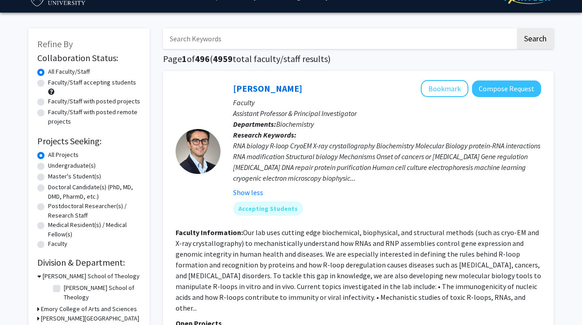
click at [54, 167] on label "Undergraduate(s)" at bounding box center [72, 165] width 48 height 9
click at [54, 167] on input "Undergraduate(s)" at bounding box center [51, 164] width 6 height 6
radio input "true"
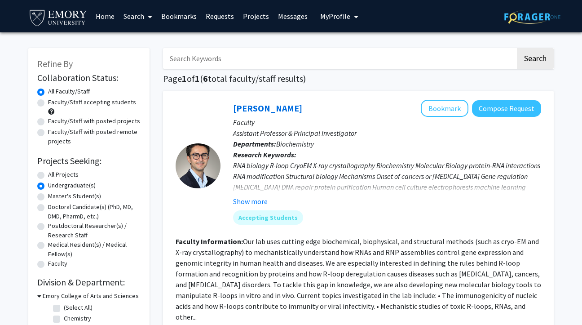
click at [62, 174] on label "All Projects" at bounding box center [63, 174] width 31 height 9
click at [54, 174] on input "All Projects" at bounding box center [51, 173] width 6 height 6
radio input "true"
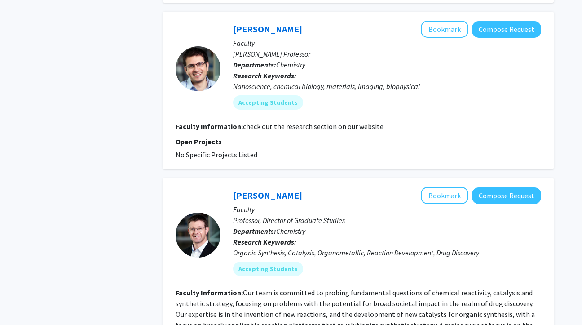
scroll to position [2695, 0]
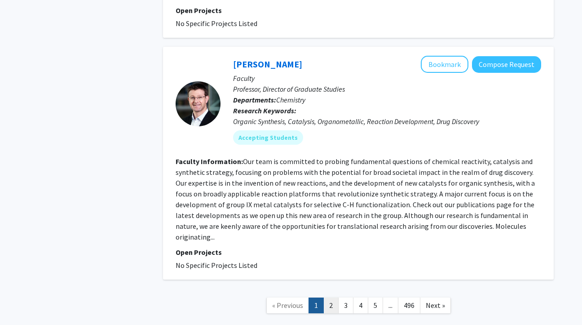
click at [336, 297] on link "2" at bounding box center [330, 305] width 15 height 16
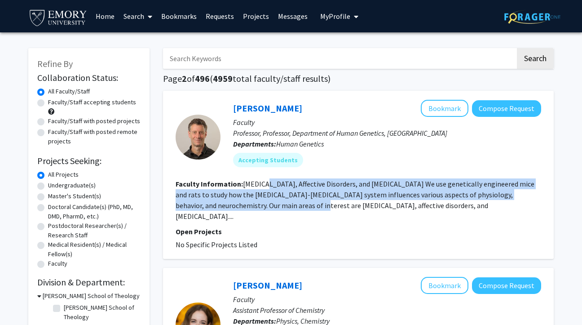
drag, startPoint x: 267, startPoint y: 204, endPoint x: 267, endPoint y: 188, distance: 16.2
click at [267, 188] on fg-read-more "[MEDICAL_DATA], Affective Disorders, and [MEDICAL_DATA] We use genetically engi…" at bounding box center [355, 199] width 359 height 41
click at [267, 191] on fg-read-more "[MEDICAL_DATA], Affective Disorders, and [MEDICAL_DATA] We use genetically engi…" at bounding box center [355, 199] width 359 height 41
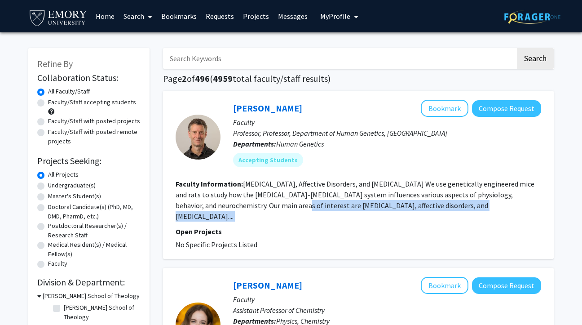
drag, startPoint x: 246, startPoint y: 206, endPoint x: 439, endPoint y: 214, distance: 193.6
click at [439, 214] on fg-search-faculty "[PERSON_NAME] Bookmark Compose Request Faculty Professor, Professor, Department…" at bounding box center [358, 175] width 365 height 150
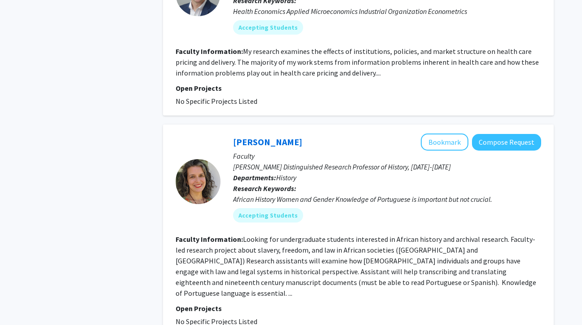
scroll to position [804, 0]
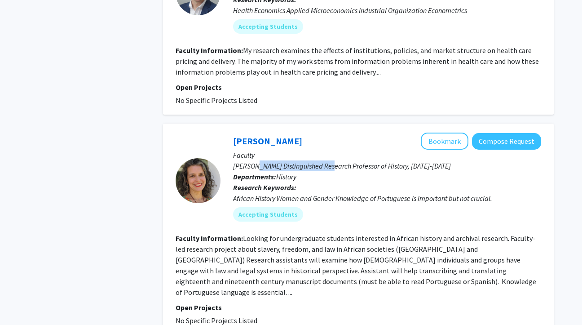
drag, startPoint x: 256, startPoint y: 145, endPoint x: 326, endPoint y: 145, distance: 70.5
click at [327, 160] on p "[PERSON_NAME] Distinguished Research Professor of History, [DATE]-[DATE]" at bounding box center [387, 165] width 308 height 11
click at [326, 160] on p "[PERSON_NAME] Distinguished Research Professor of History, [DATE]-[DATE]" at bounding box center [387, 165] width 308 height 11
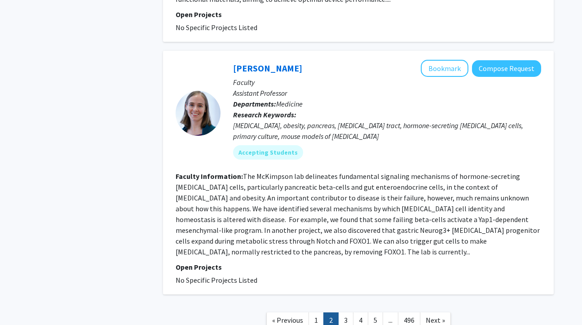
scroll to position [1934, 0]
click at [343, 312] on link "3" at bounding box center [345, 320] width 15 height 16
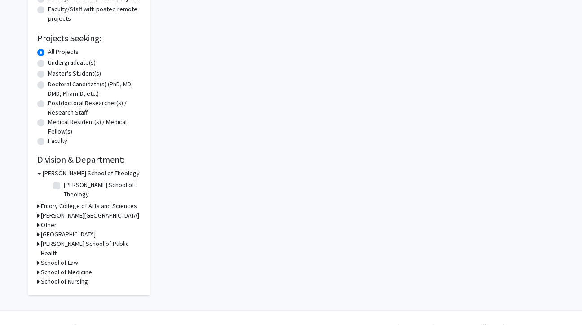
scroll to position [1927, 0]
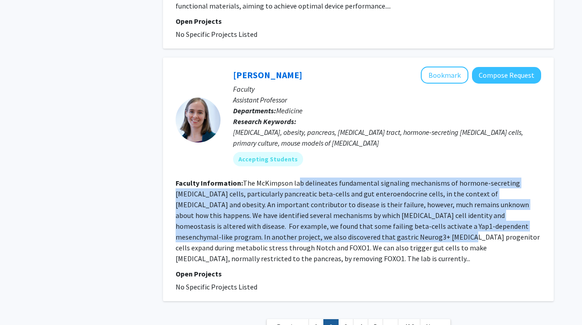
drag, startPoint x: 298, startPoint y: 140, endPoint x: 298, endPoint y: 192, distance: 51.2
click at [298, 192] on fg-read-more "The McKimpson lab delineates fundamental signaling mechanisms of hormone-secret…" at bounding box center [358, 220] width 364 height 84
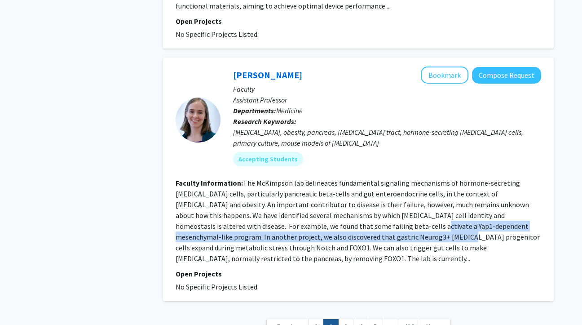
drag, startPoint x: 299, startPoint y: 197, endPoint x: 293, endPoint y: 182, distance: 16.1
click at [293, 182] on fg-read-more "The McKimpson lab delineates fundamental signaling mechanisms of hormone-secret…" at bounding box center [358, 220] width 364 height 84
drag, startPoint x: 307, startPoint y: 182, endPoint x: 307, endPoint y: 198, distance: 15.3
click at [307, 198] on fg-read-more "The McKimpson lab delineates fundamental signaling mechanisms of hormone-secret…" at bounding box center [358, 220] width 364 height 84
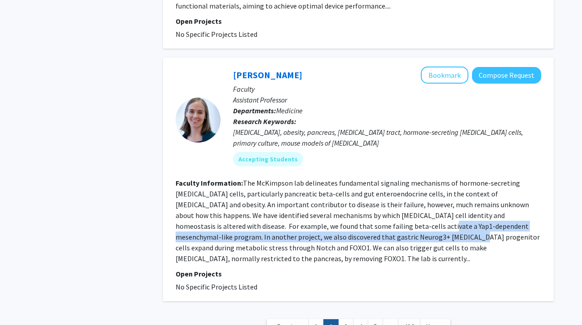
click at [306, 198] on fg-read-more "The McKimpson lab delineates fundamental signaling mechanisms of hormone-secret…" at bounding box center [358, 220] width 364 height 84
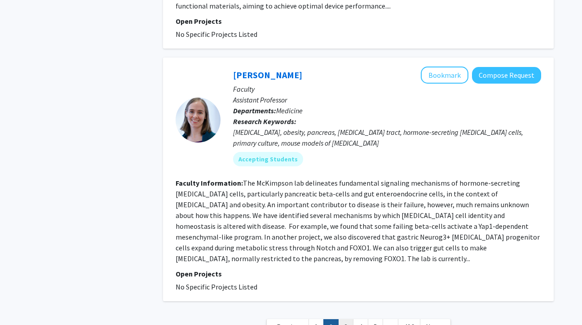
click at [343, 319] on link "3" at bounding box center [345, 327] width 15 height 16
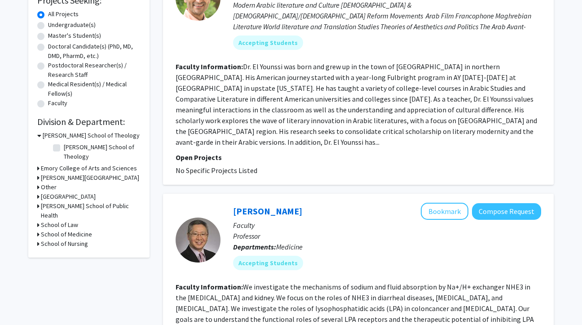
scroll to position [271, 0]
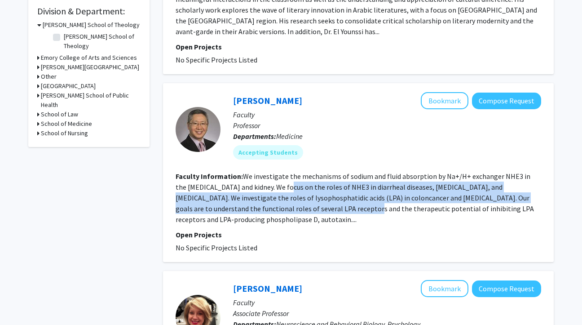
drag, startPoint x: 273, startPoint y: 173, endPoint x: 273, endPoint y: 197, distance: 24.2
click at [273, 197] on fg-read-more "We investigate the mechanisms of sodium and fluid absorption by Na+/H+ exchange…" at bounding box center [355, 197] width 358 height 52
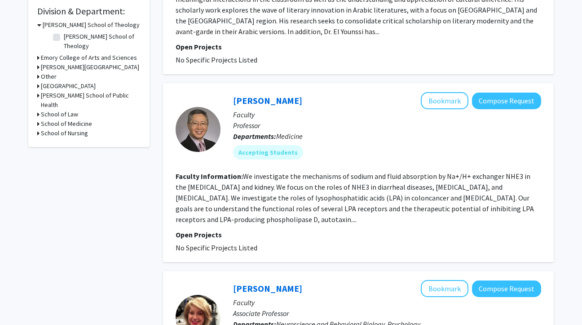
drag, startPoint x: 284, startPoint y: 197, endPoint x: 284, endPoint y: 169, distance: 28.3
click at [284, 171] on fg-read-more "We investigate the mechanisms of sodium and fluid absorption by Na+/H+ exchange…" at bounding box center [355, 197] width 358 height 52
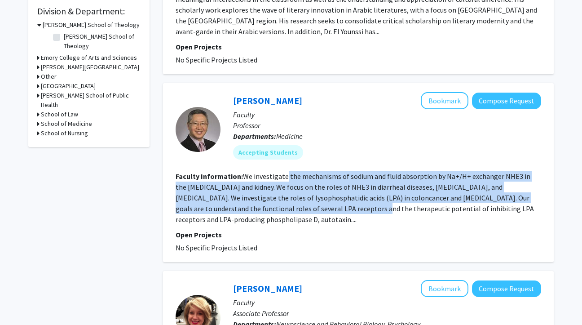
drag, startPoint x: 284, startPoint y: 169, endPoint x: 284, endPoint y: 194, distance: 25.1
click at [284, 194] on fg-read-more "We investigate the mechanisms of sodium and fluid absorption by Na+/H+ exchange…" at bounding box center [355, 197] width 358 height 52
